Goal: Task Accomplishment & Management: Manage account settings

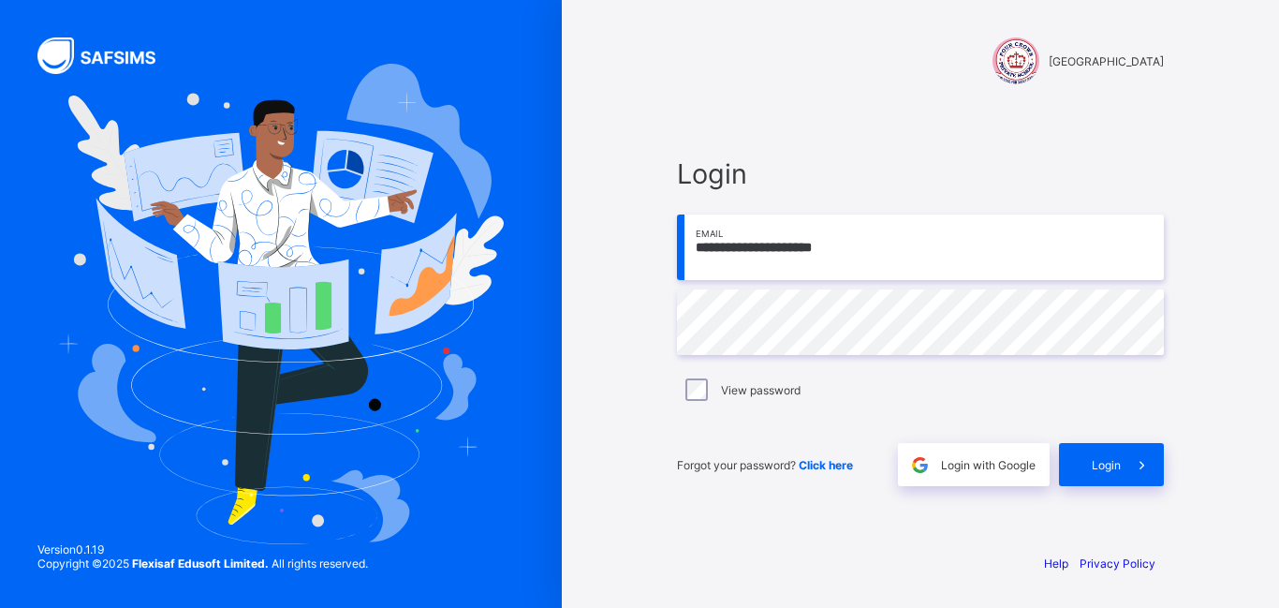
type input "**********"
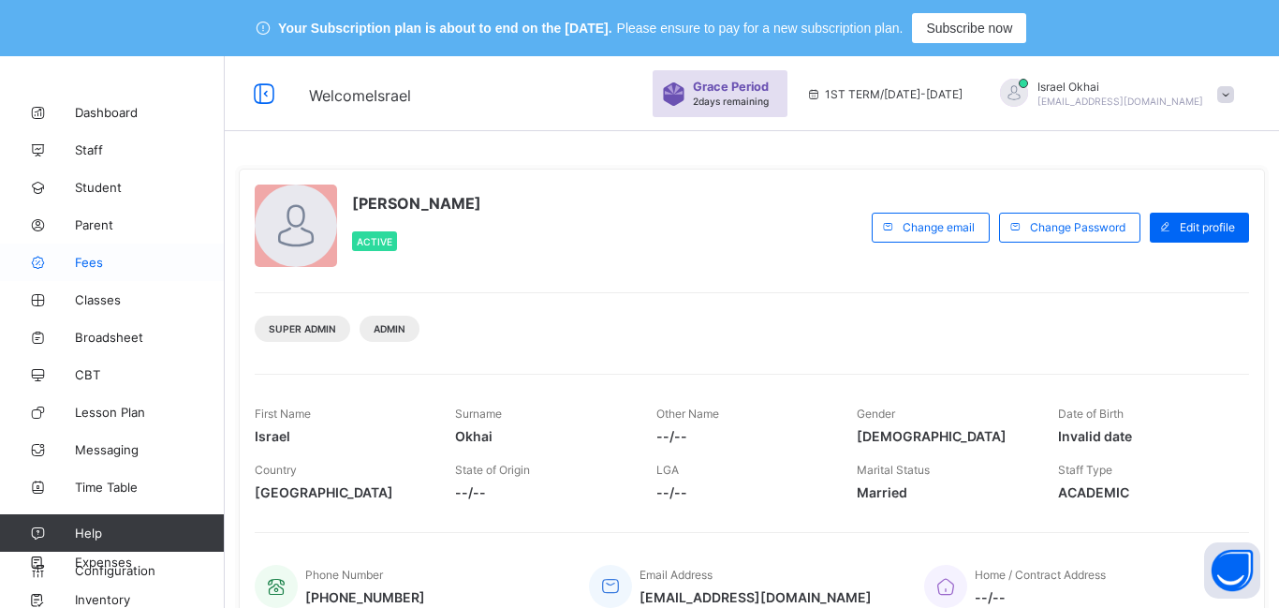
click at [93, 267] on span "Fees" at bounding box center [150, 262] width 150 height 15
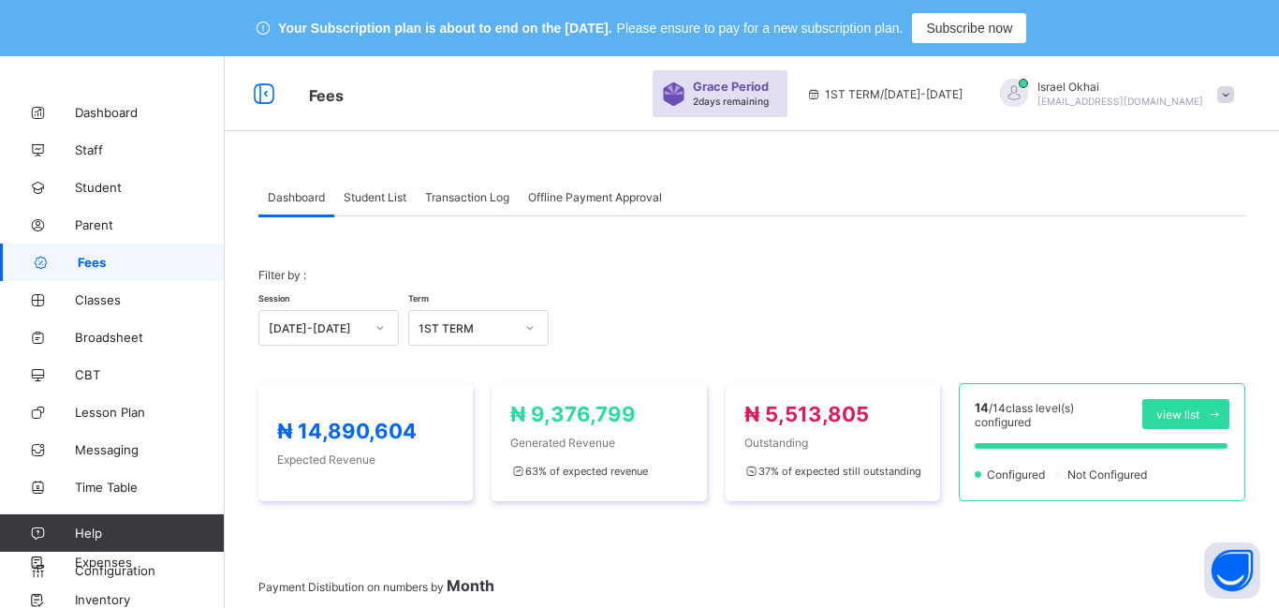
click at [390, 212] on div "Student List" at bounding box center [374, 196] width 81 height 37
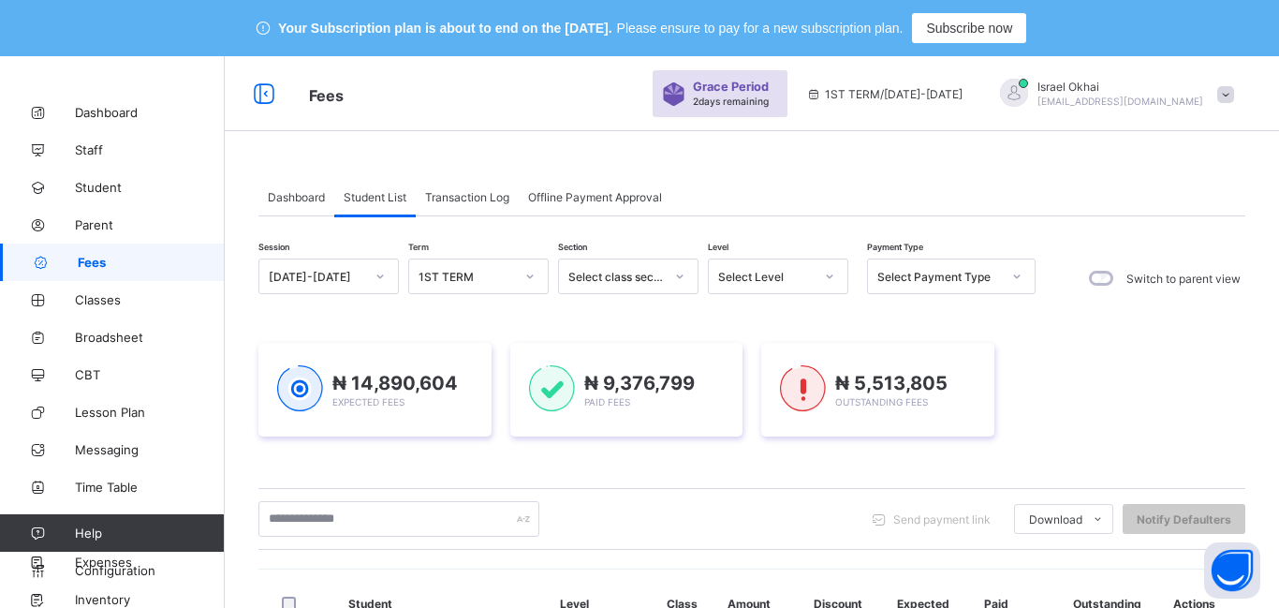
click at [390, 212] on div "Student List" at bounding box center [374, 196] width 81 height 37
click at [762, 286] on div "Select Level" at bounding box center [760, 276] width 103 height 26
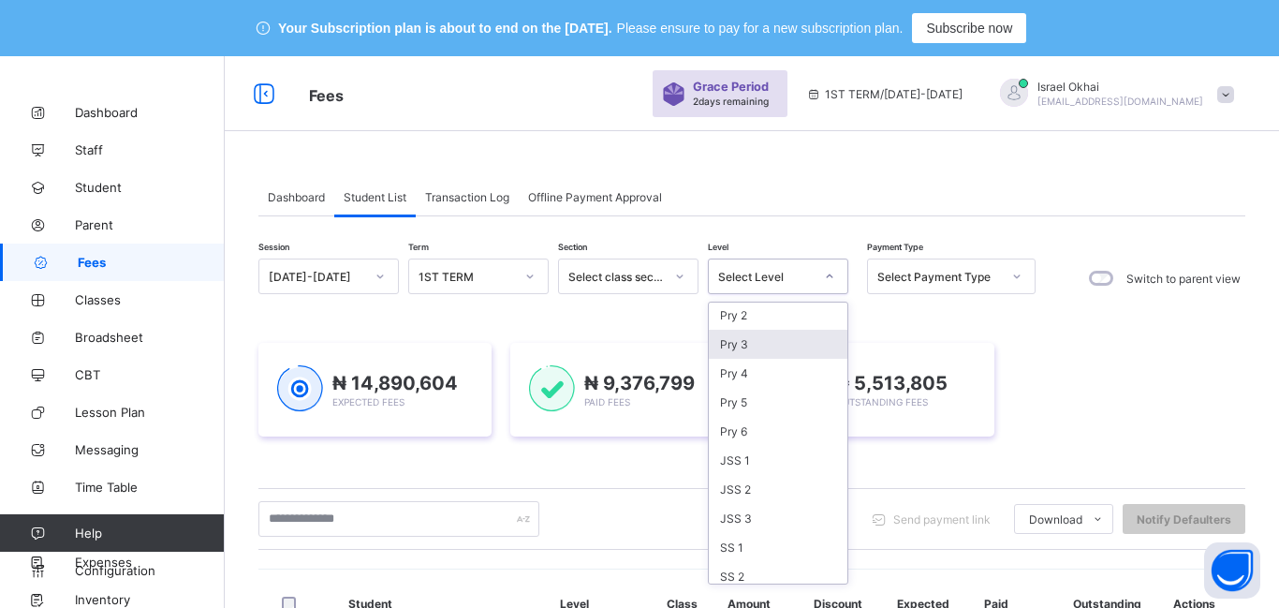
scroll to position [213, 0]
click at [752, 310] on div "Pry 3" at bounding box center [778, 307] width 139 height 29
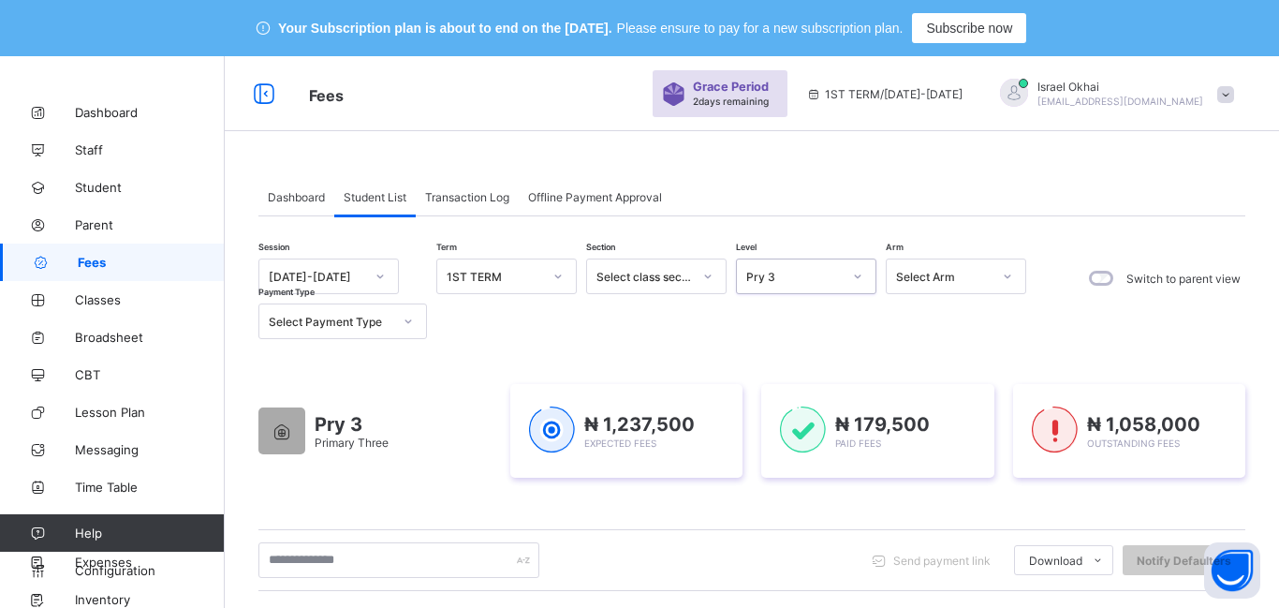
scroll to position [632, 0]
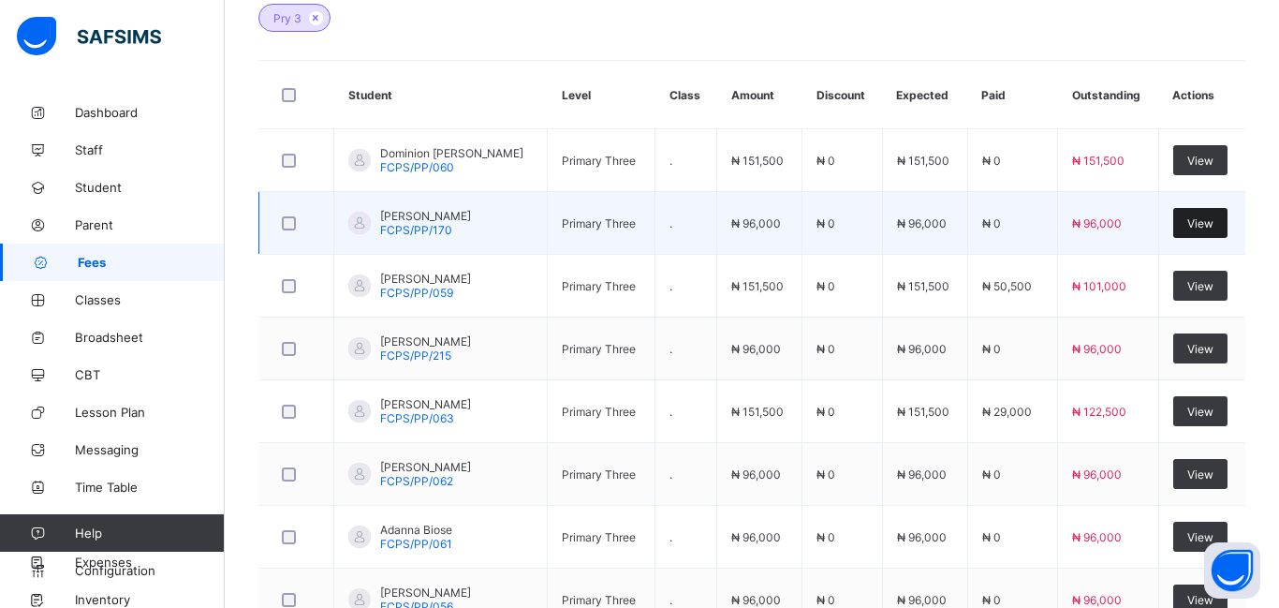
click at [1201, 223] on span "View" at bounding box center [1200, 223] width 26 height 14
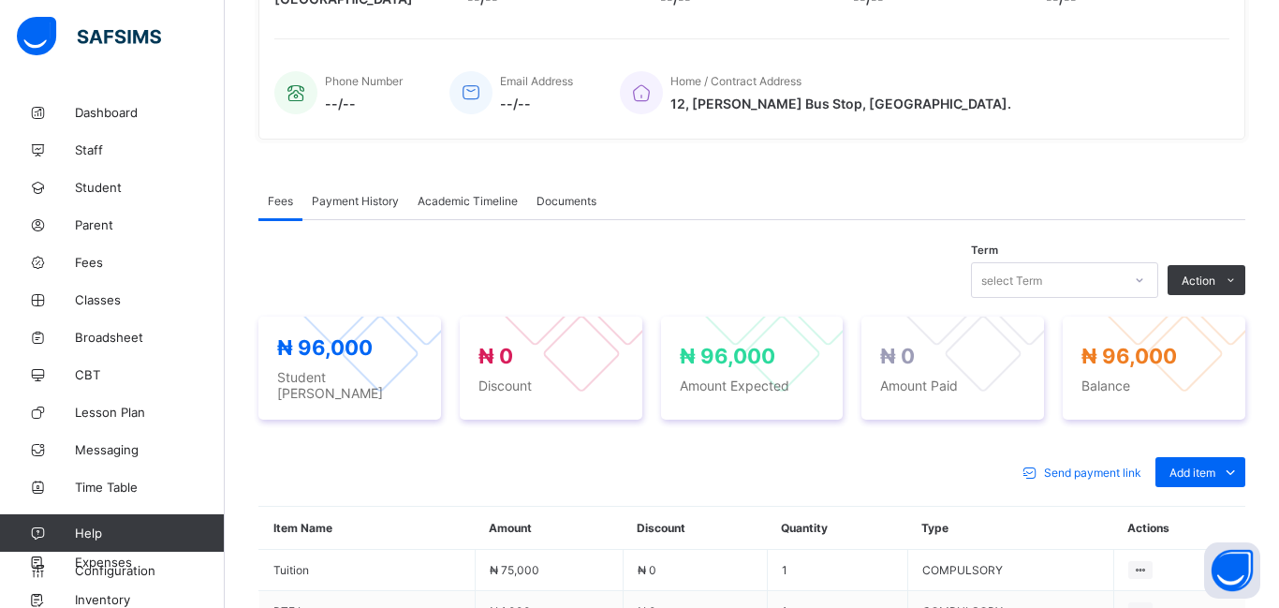
scroll to position [632, 0]
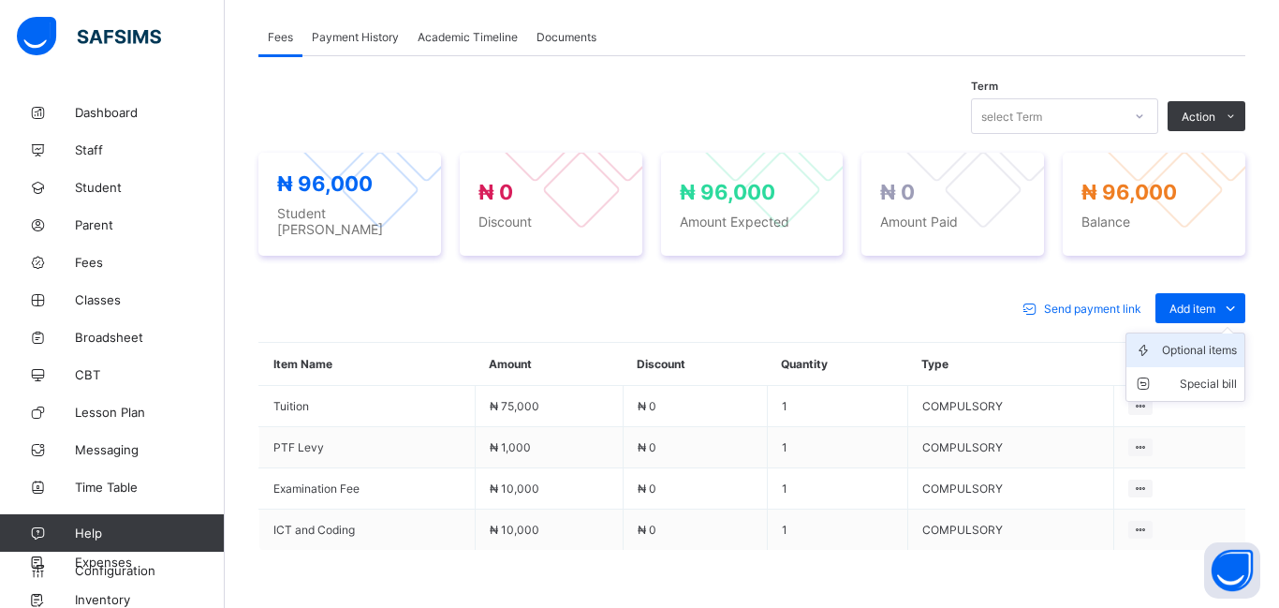
click at [1188, 341] on div "Optional items" at bounding box center [1199, 350] width 75 height 19
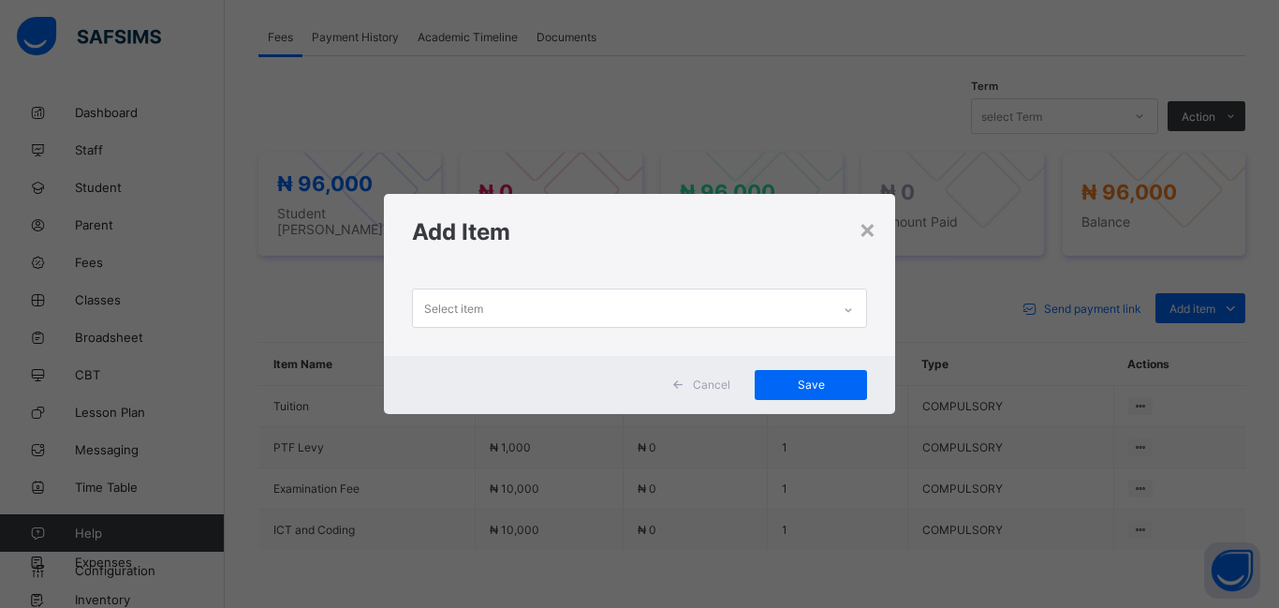
click at [468, 304] on div "Select item" at bounding box center [453, 308] width 59 height 36
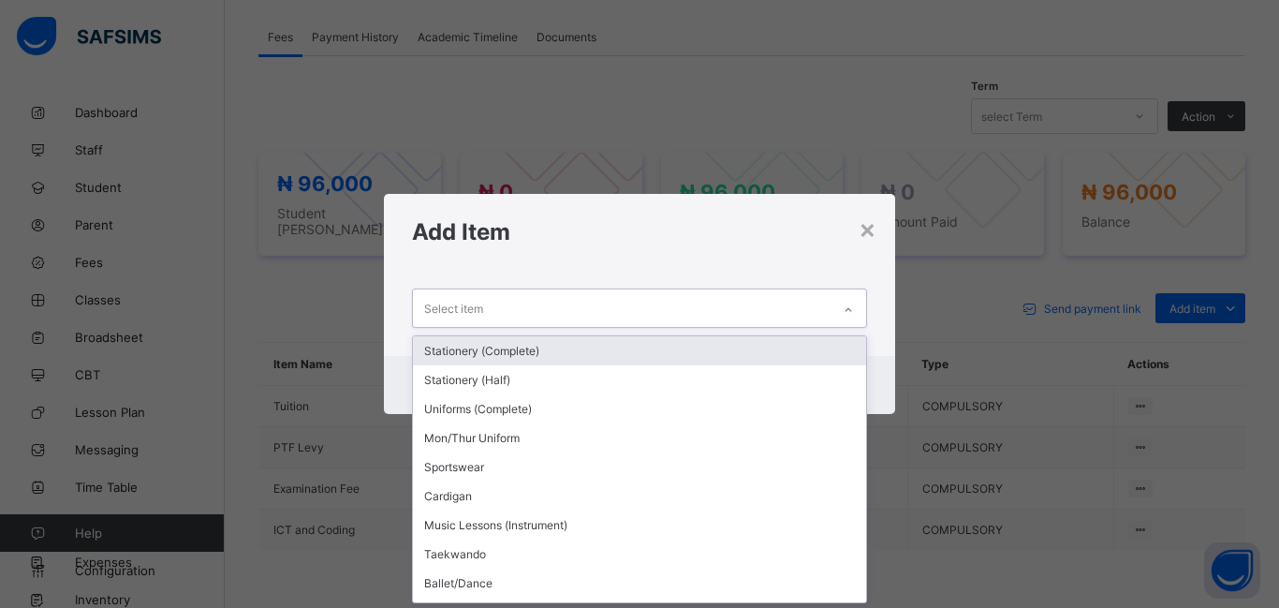
click at [535, 345] on div "Stationery (Complete)" at bounding box center [639, 350] width 453 height 29
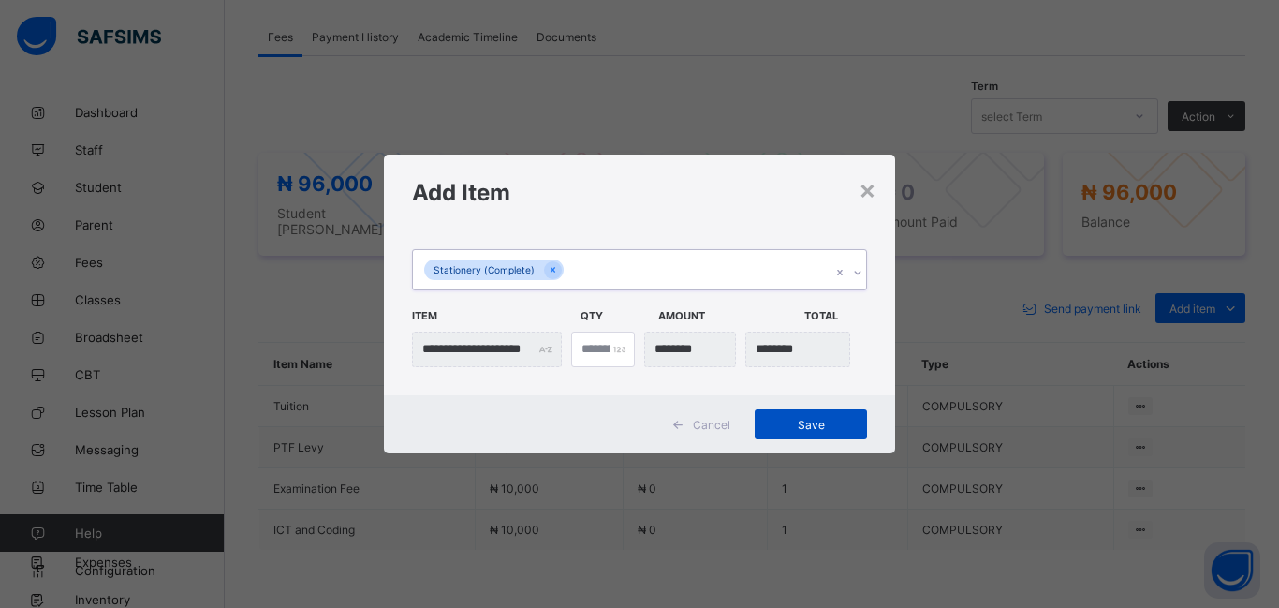
click at [818, 427] on span "Save" at bounding box center [811, 425] width 84 height 14
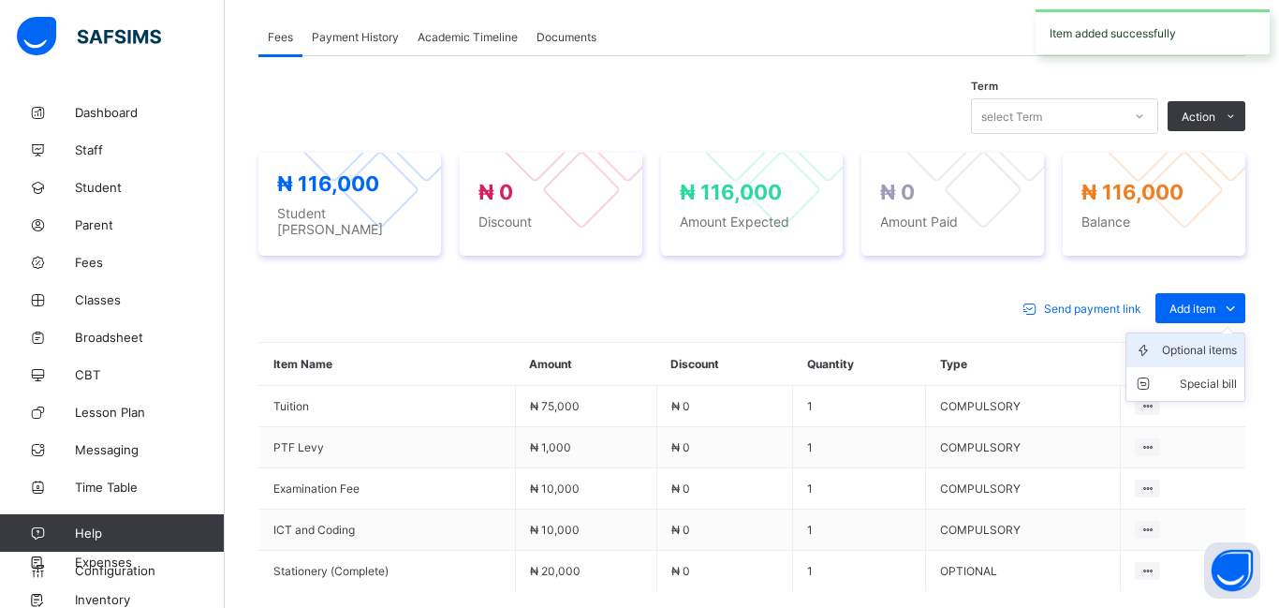
click at [1198, 342] on div "Optional items" at bounding box center [1199, 350] width 75 height 19
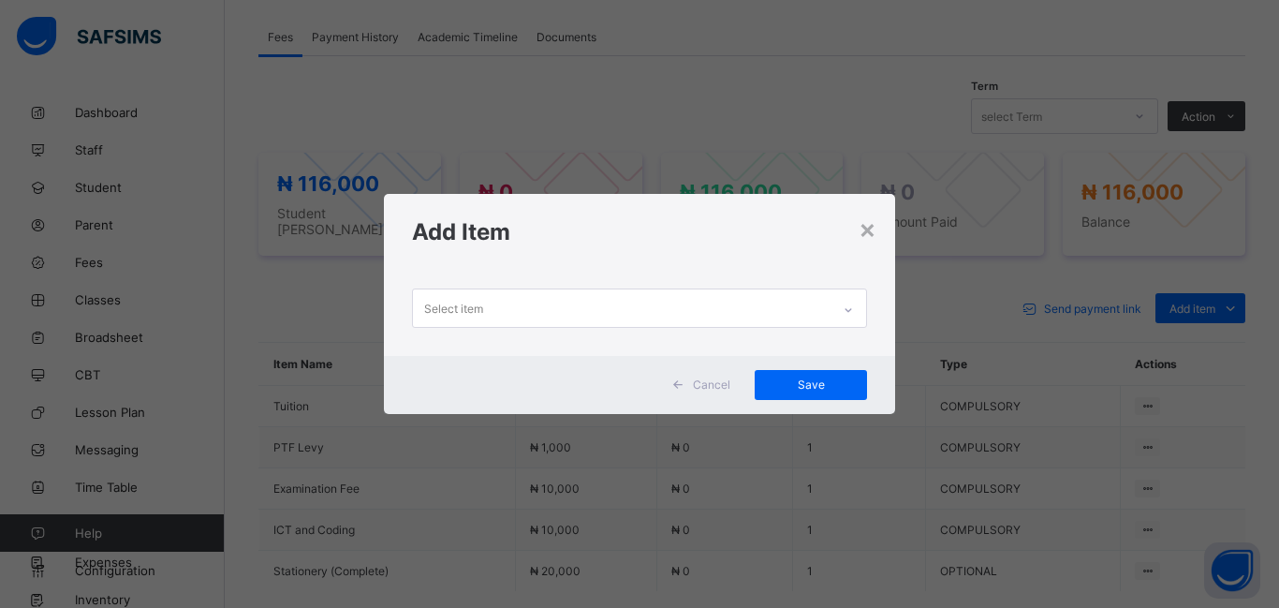
click at [483, 303] on div "Select item" at bounding box center [453, 308] width 59 height 36
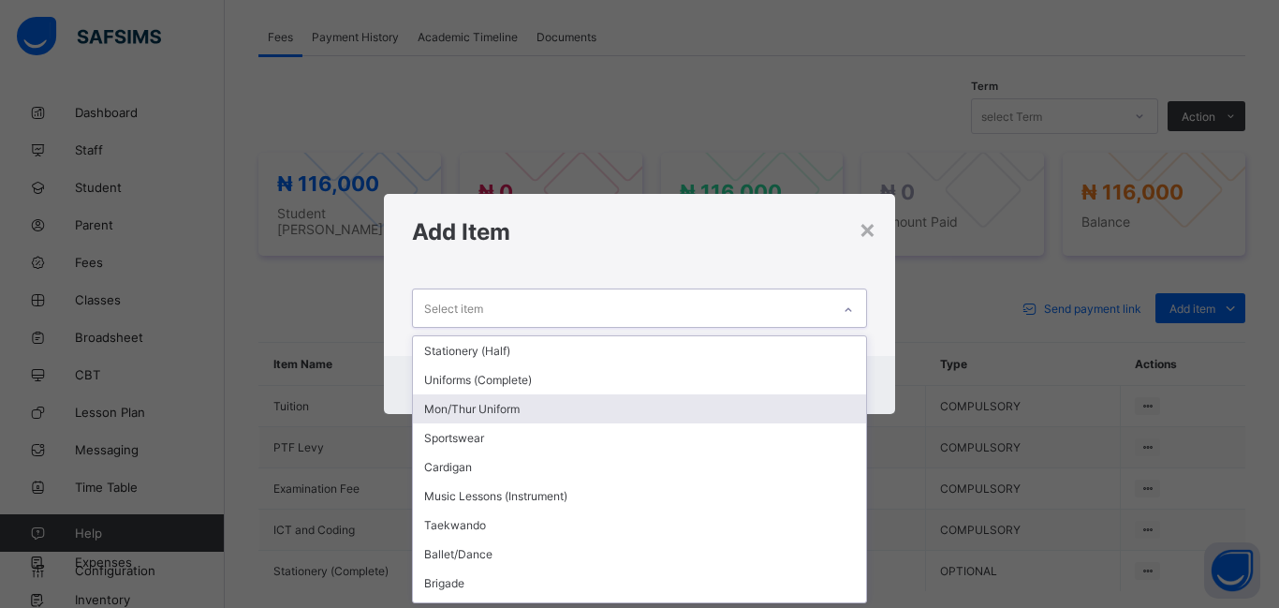
scroll to position [24, 0]
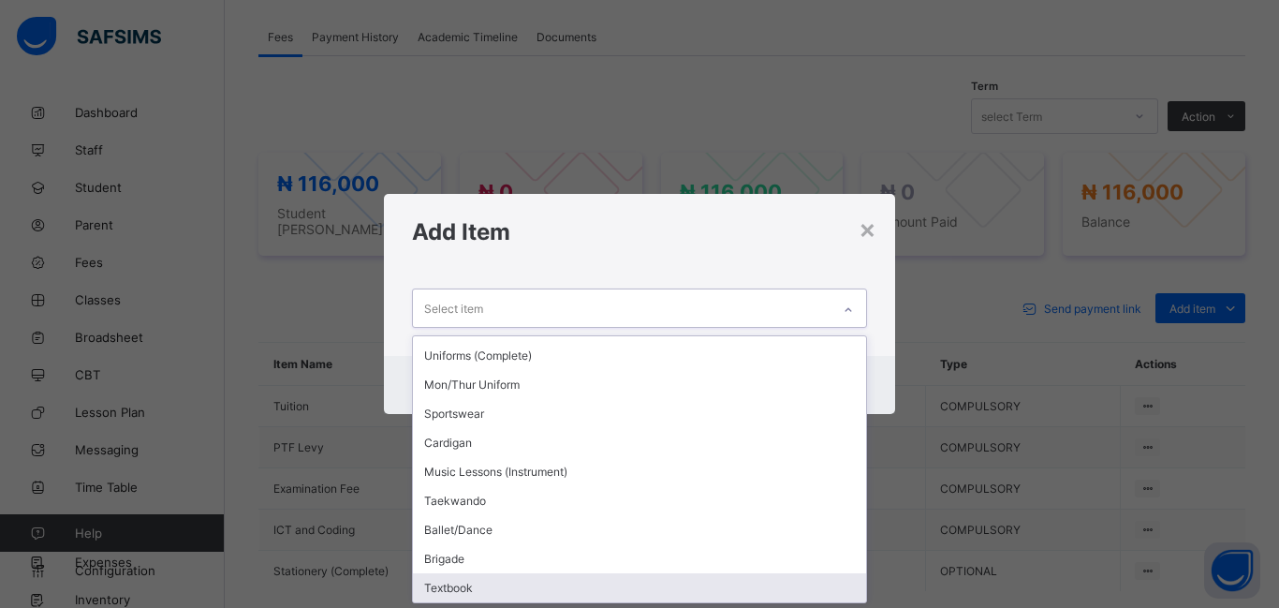
click at [470, 595] on div "Textbook" at bounding box center [639, 587] width 453 height 29
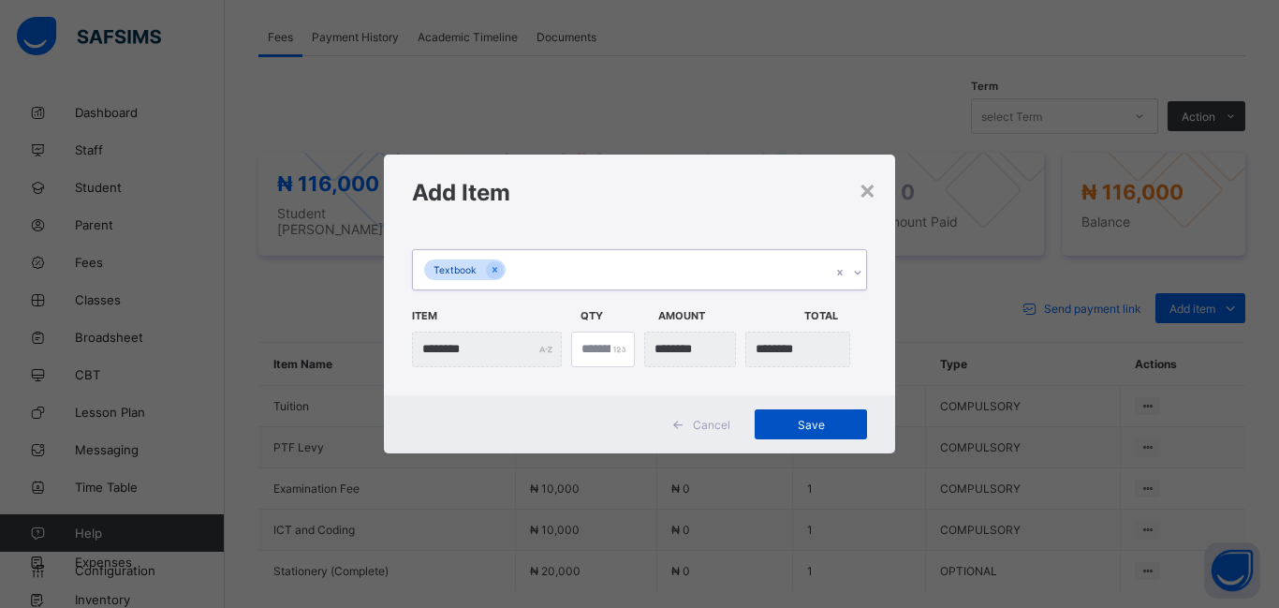
click at [808, 431] on span "Save" at bounding box center [811, 425] width 84 height 14
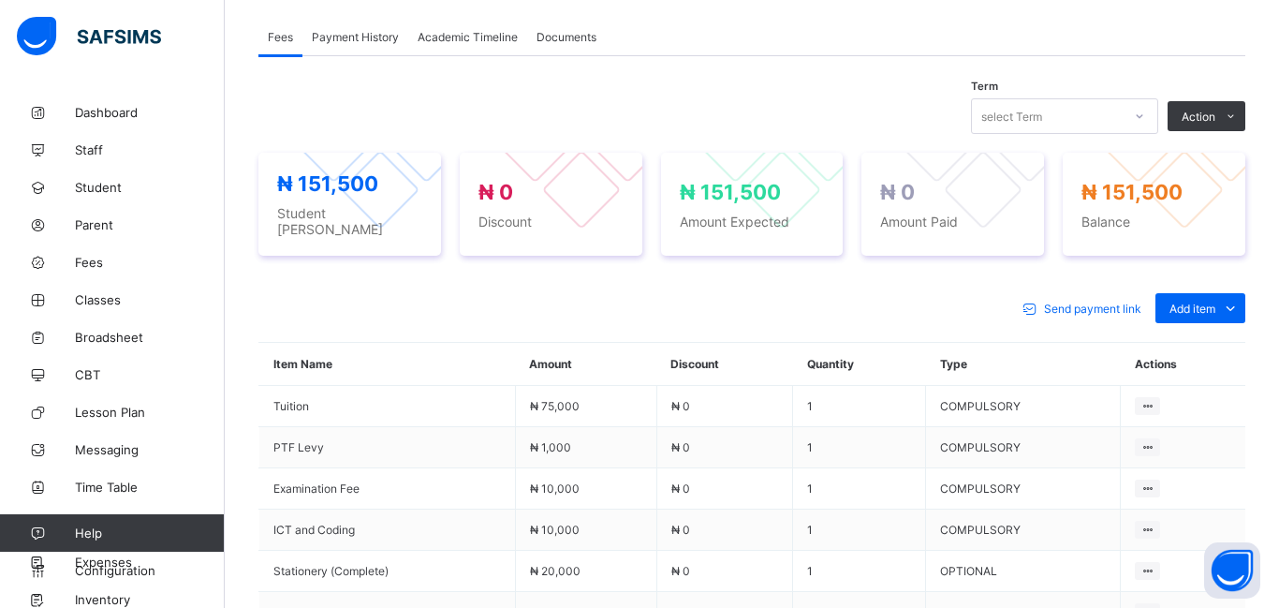
click at [808, 431] on td "1" at bounding box center [859, 447] width 133 height 41
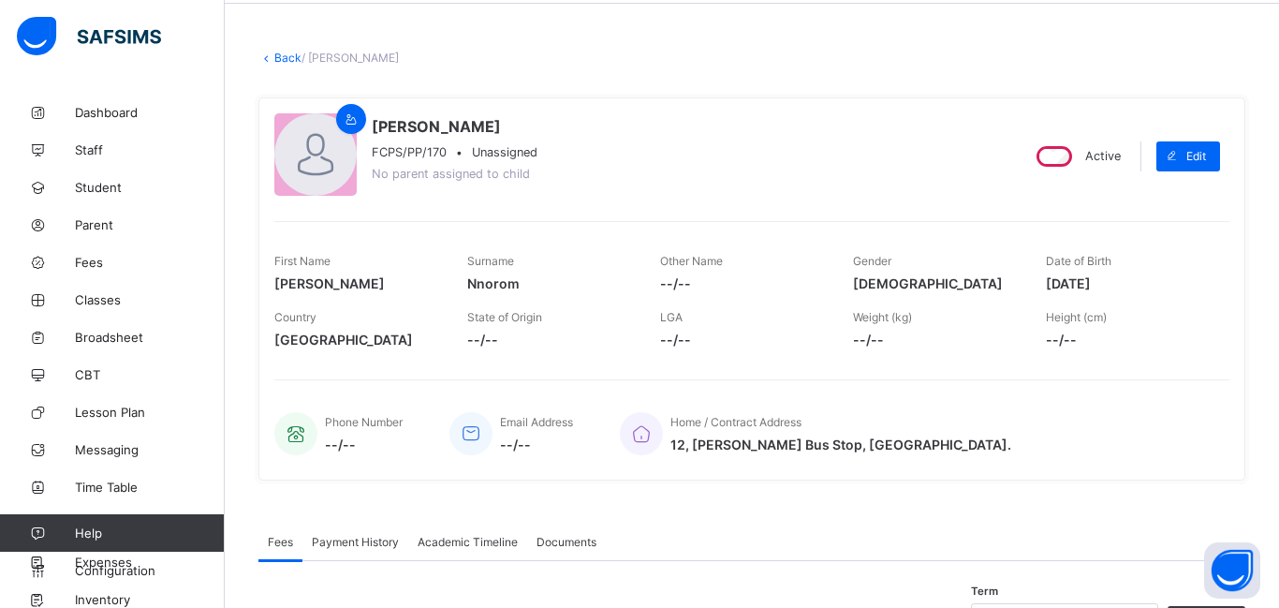
scroll to position [0, 0]
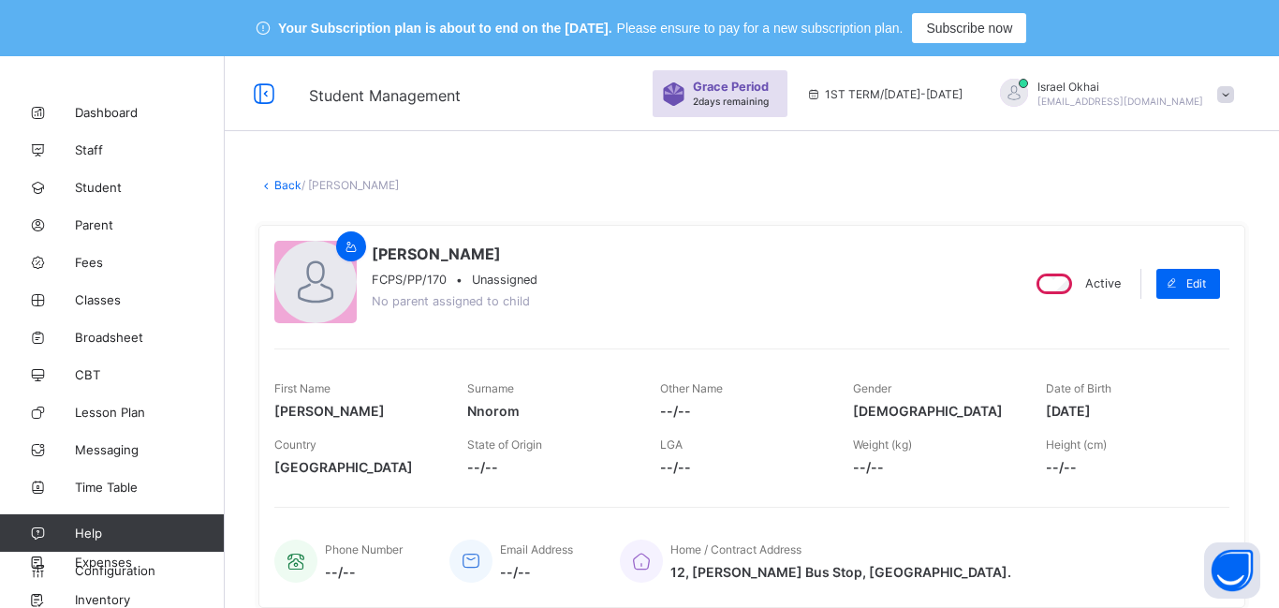
click at [286, 189] on link "Back" at bounding box center [287, 185] width 27 height 14
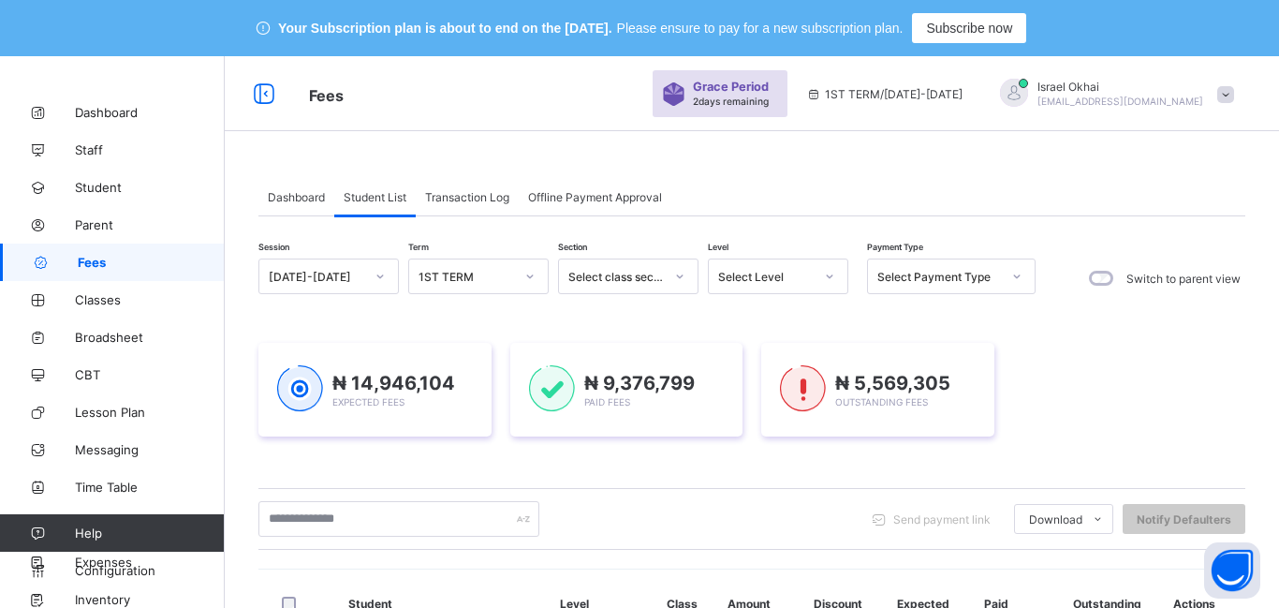
scroll to position [7, 0]
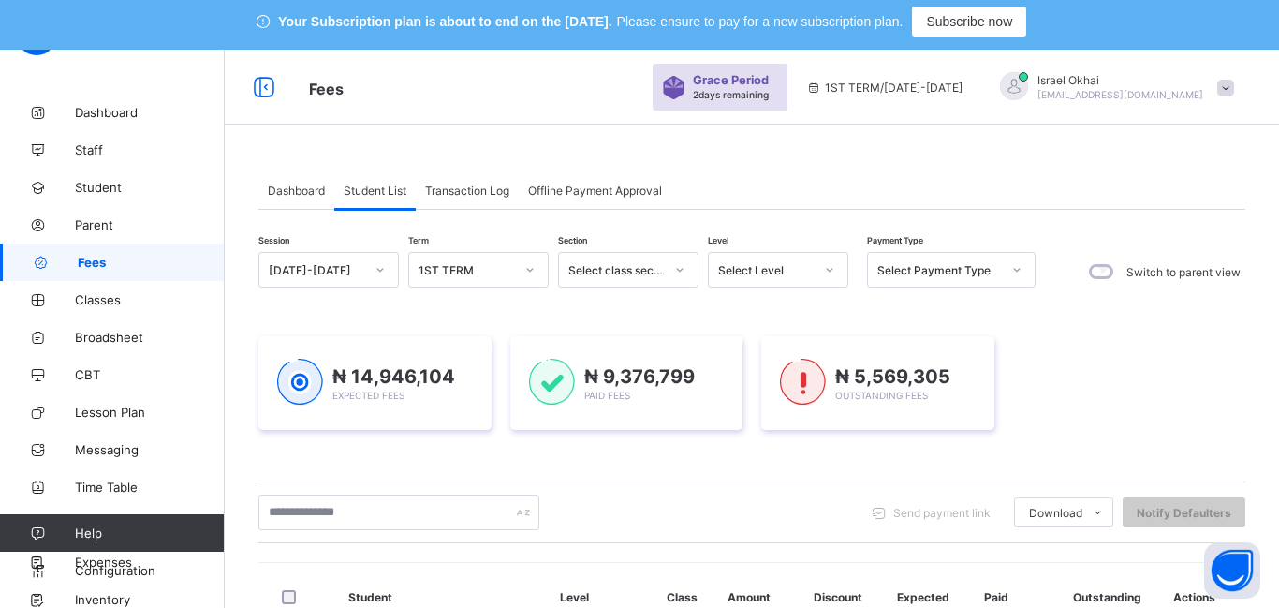
click at [782, 280] on div "Select Level" at bounding box center [760, 270] width 103 height 26
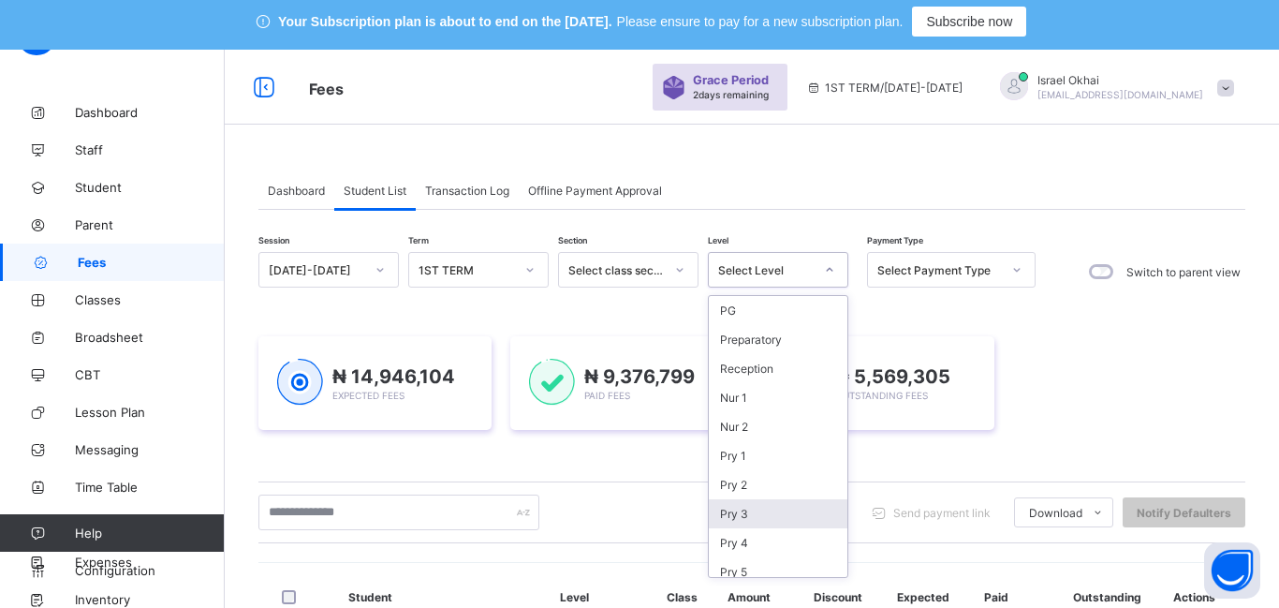
click at [788, 518] on div "Pry 3" at bounding box center [778, 513] width 139 height 29
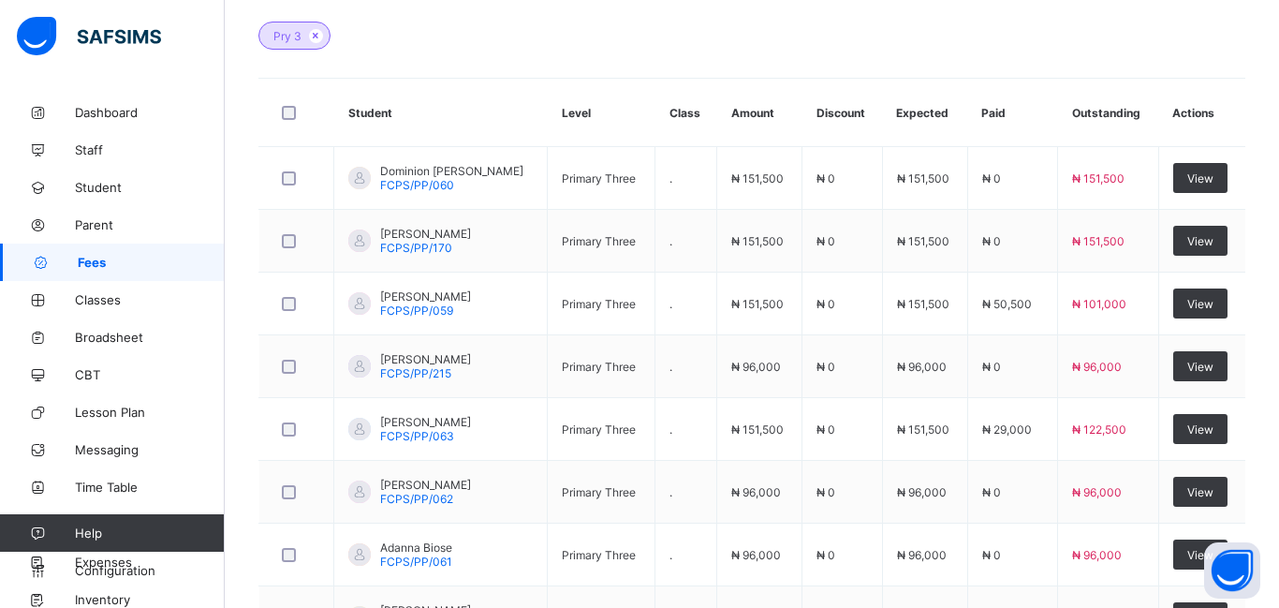
scroll to position [615, 0]
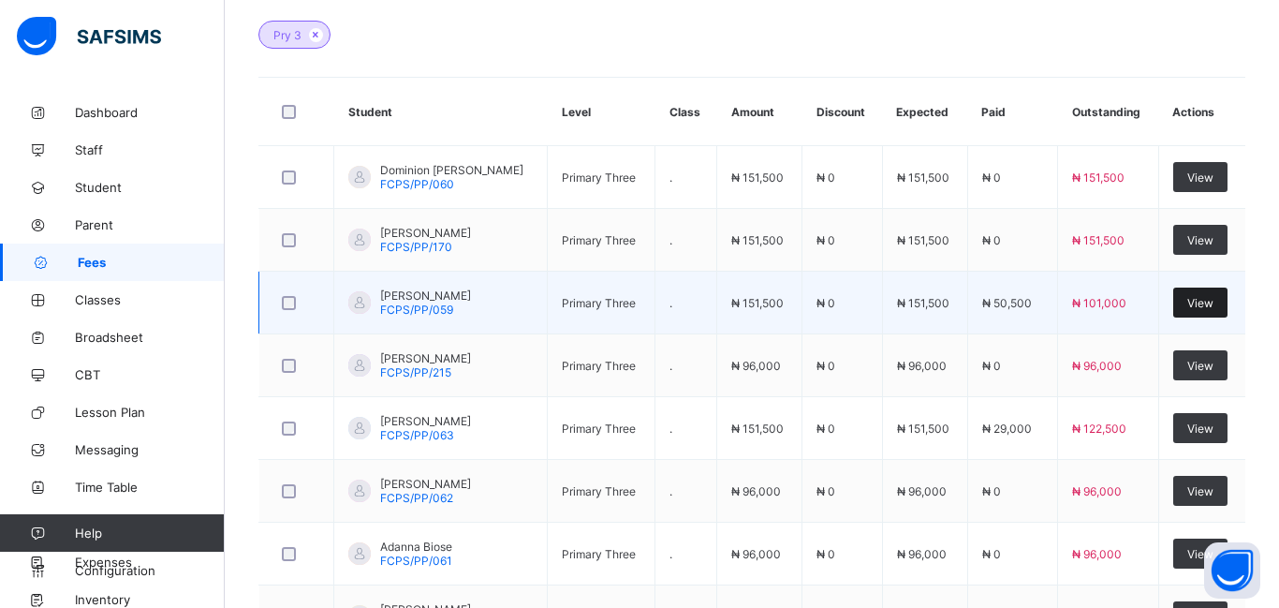
click at [1203, 306] on span "View" at bounding box center [1200, 303] width 26 height 14
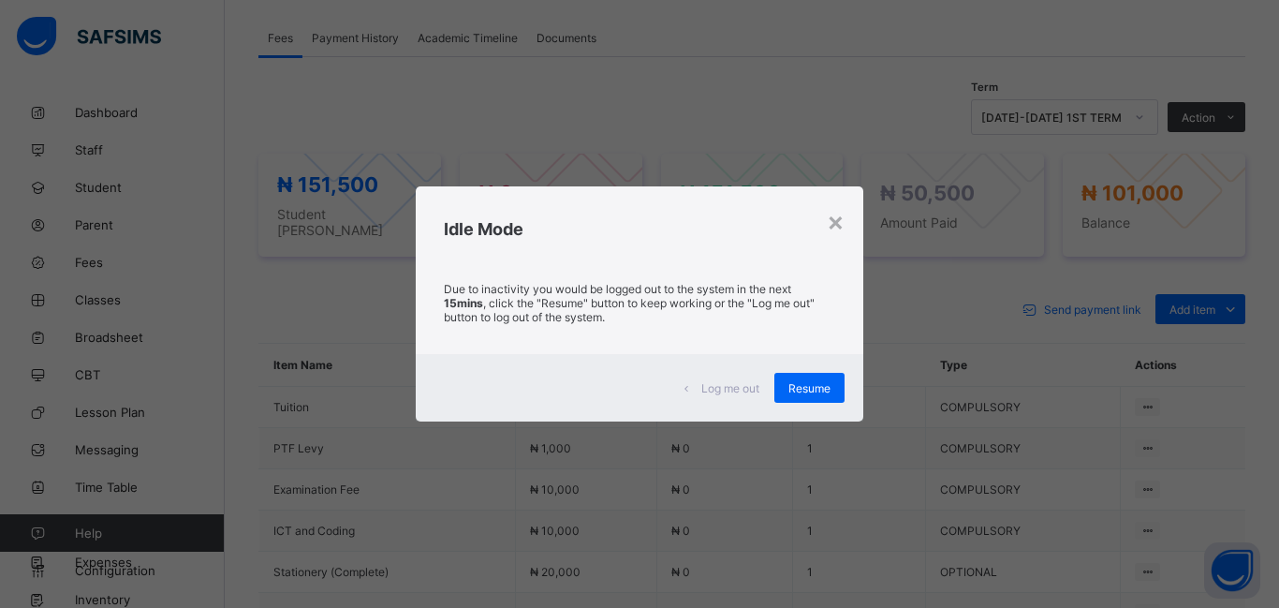
scroll to position [632, 0]
click at [812, 397] on div "Resume" at bounding box center [809, 388] width 70 height 30
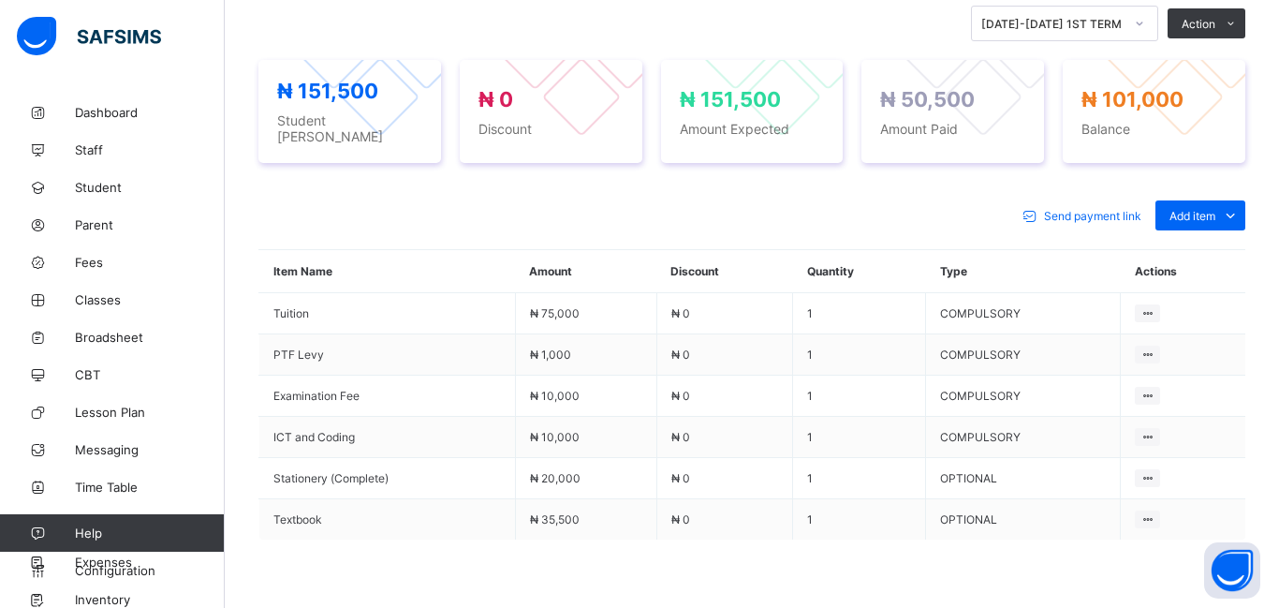
scroll to position [721, 0]
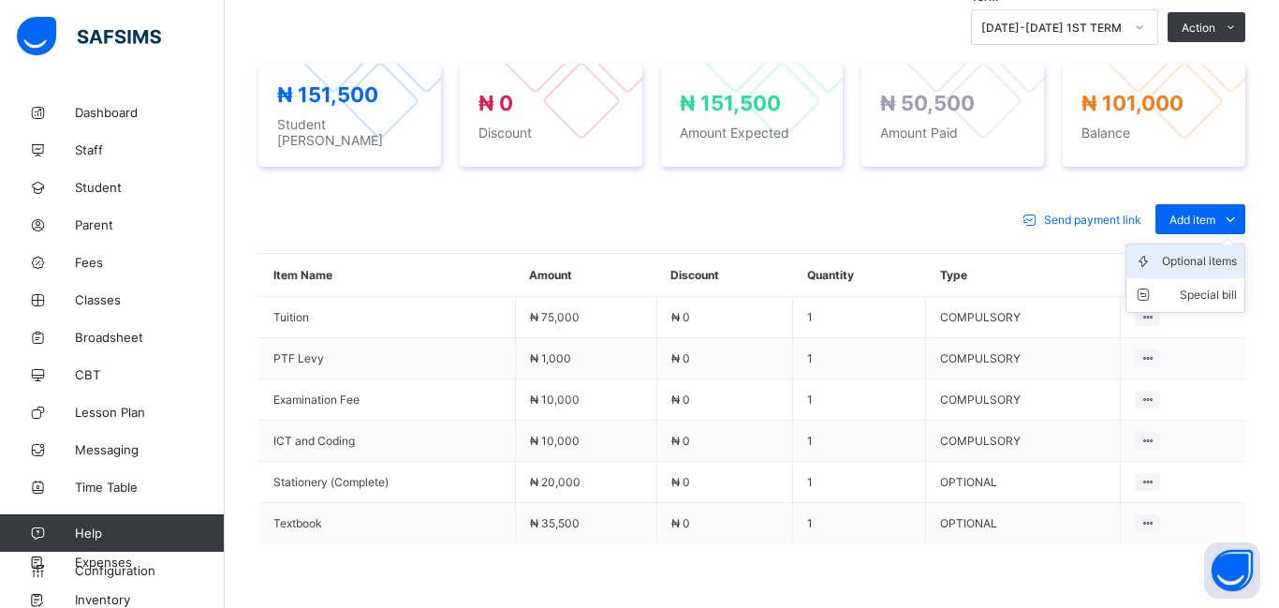
click at [1185, 252] on div "Optional items" at bounding box center [1199, 261] width 75 height 19
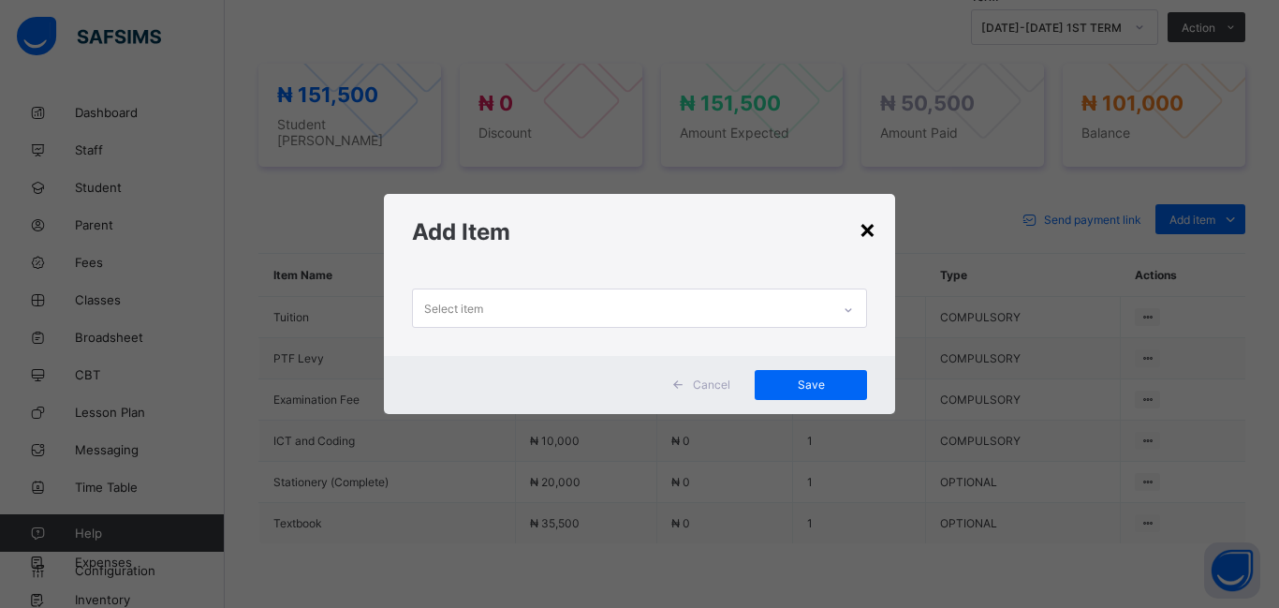
click at [870, 231] on div "×" at bounding box center [868, 229] width 18 height 32
